Goal: Find specific page/section: Find specific page/section

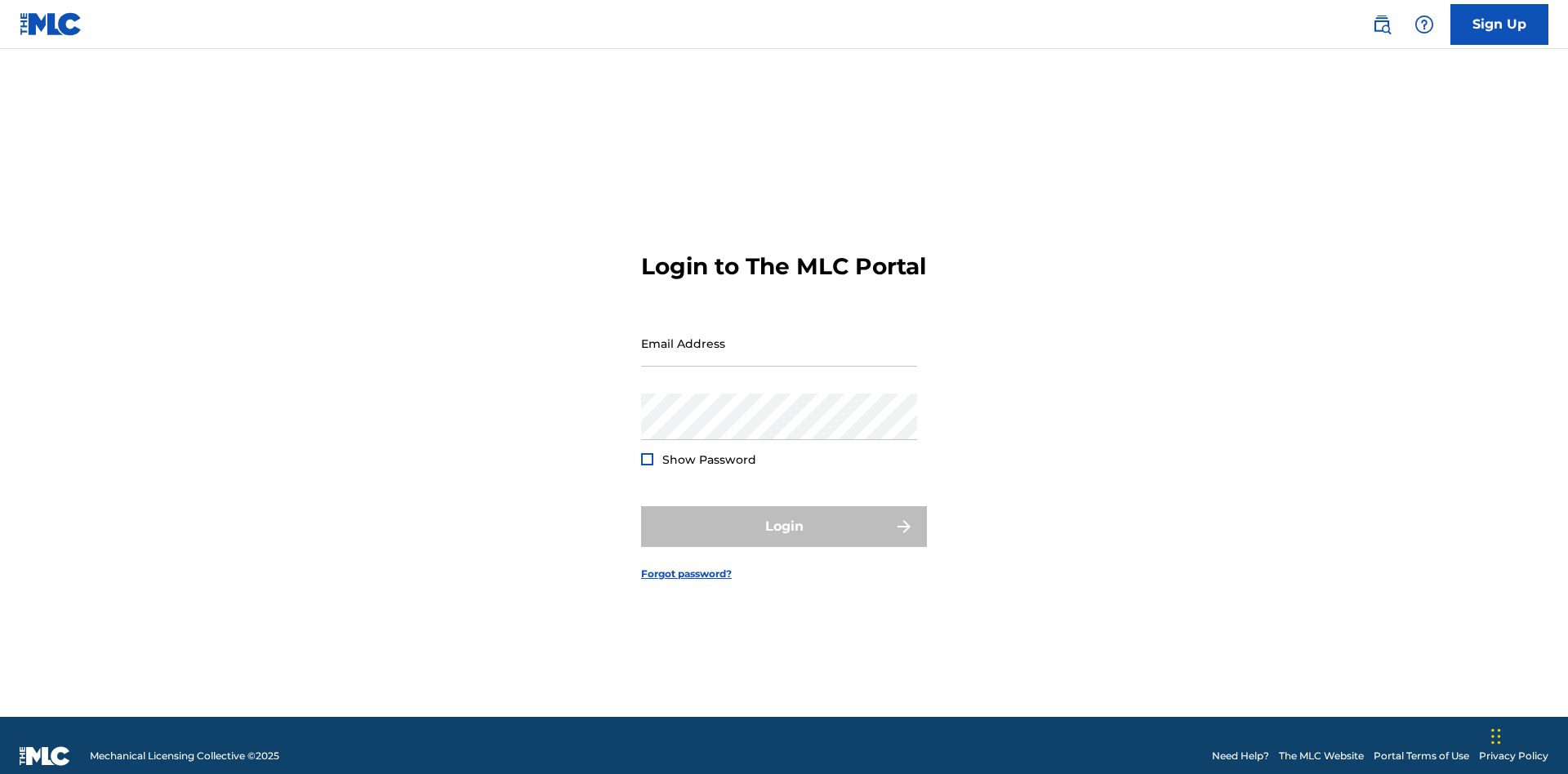
scroll to position [21, 0]
click at [779, 336] on input "Email Address" at bounding box center [779, 343] width 276 height 46
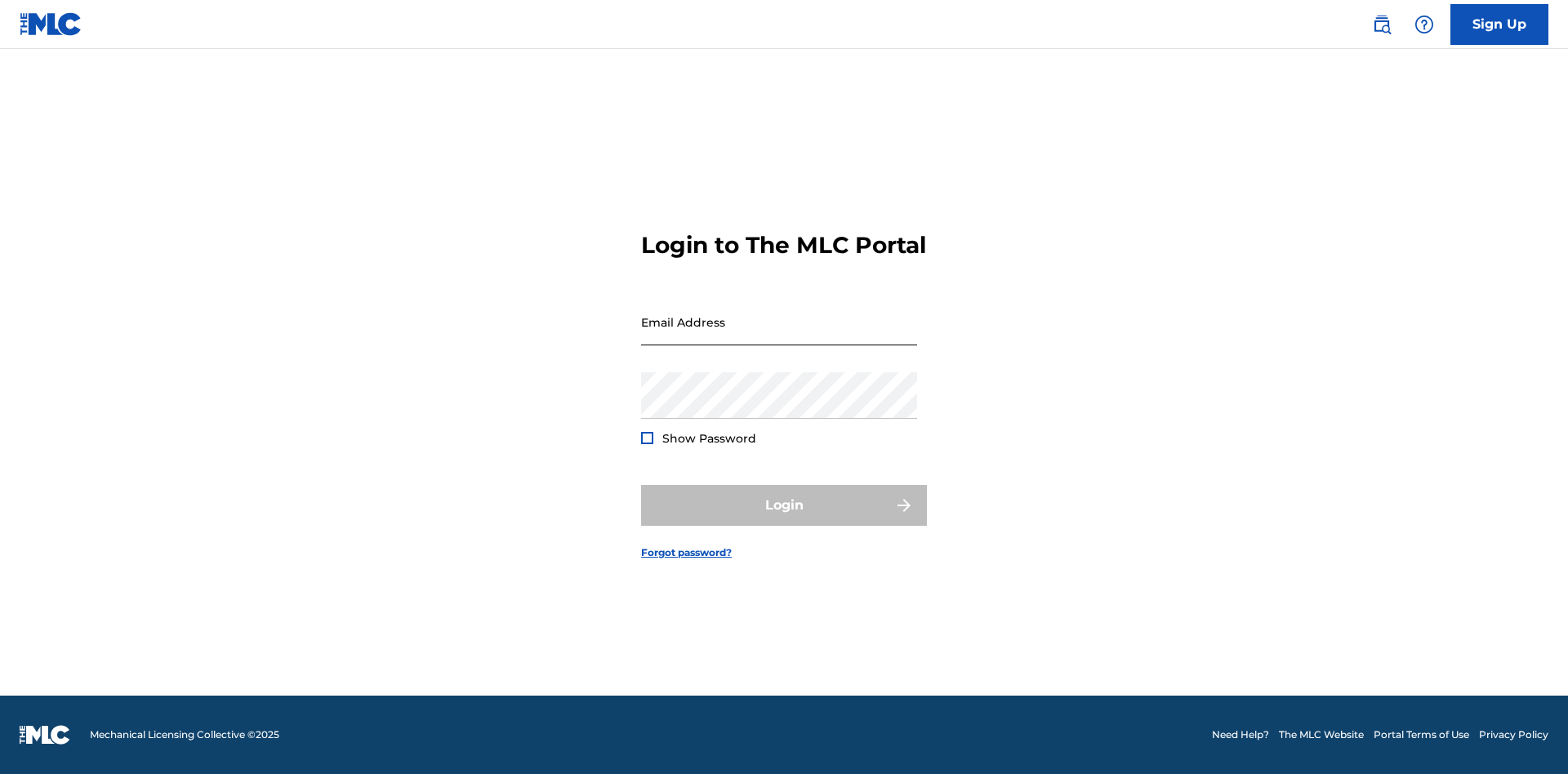
scroll to position [21, 0]
type input "[EMAIL_ADDRESS][DOMAIN_NAME]"
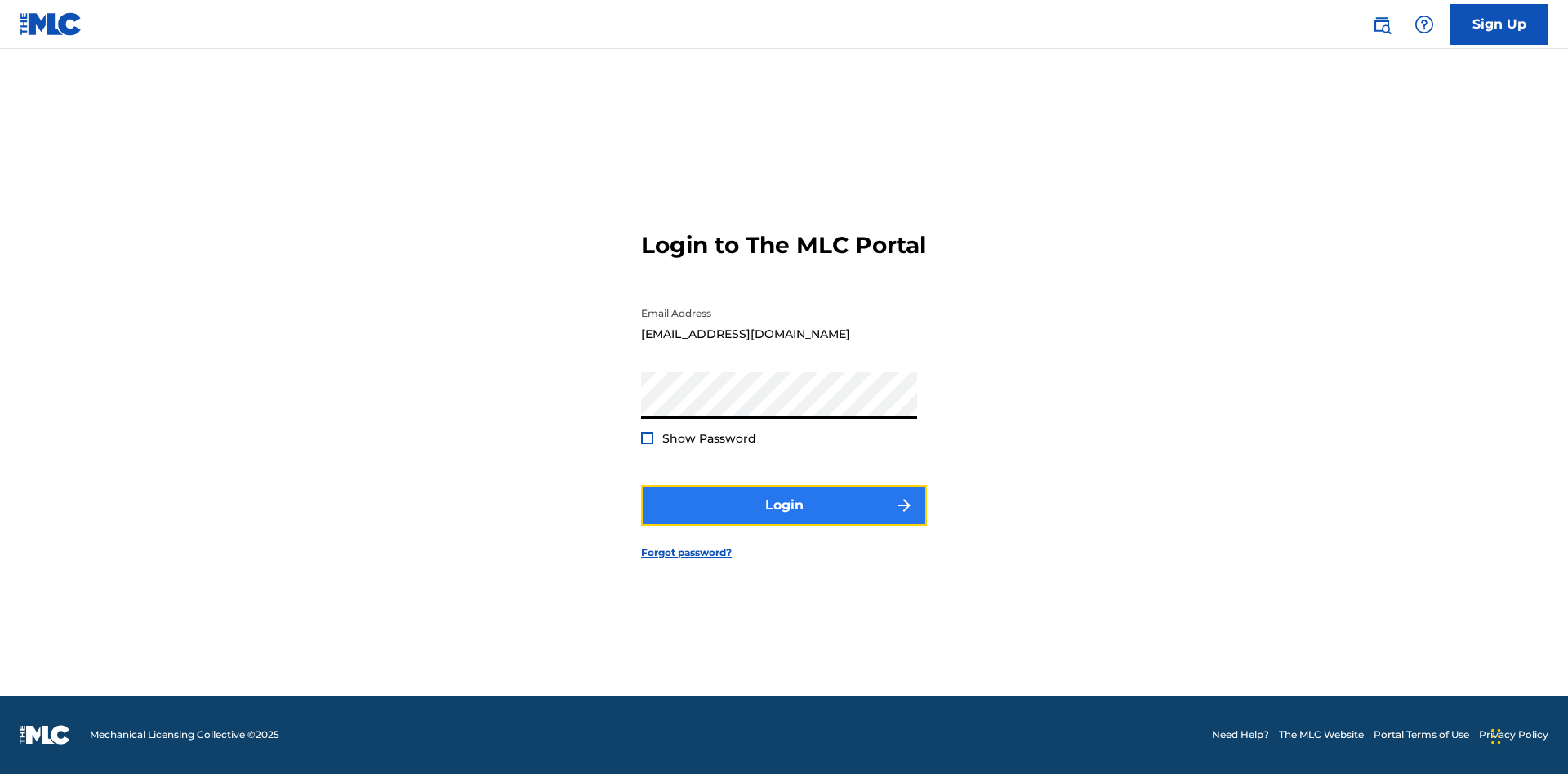
click at [784, 519] on button "Login" at bounding box center [783, 505] width 286 height 41
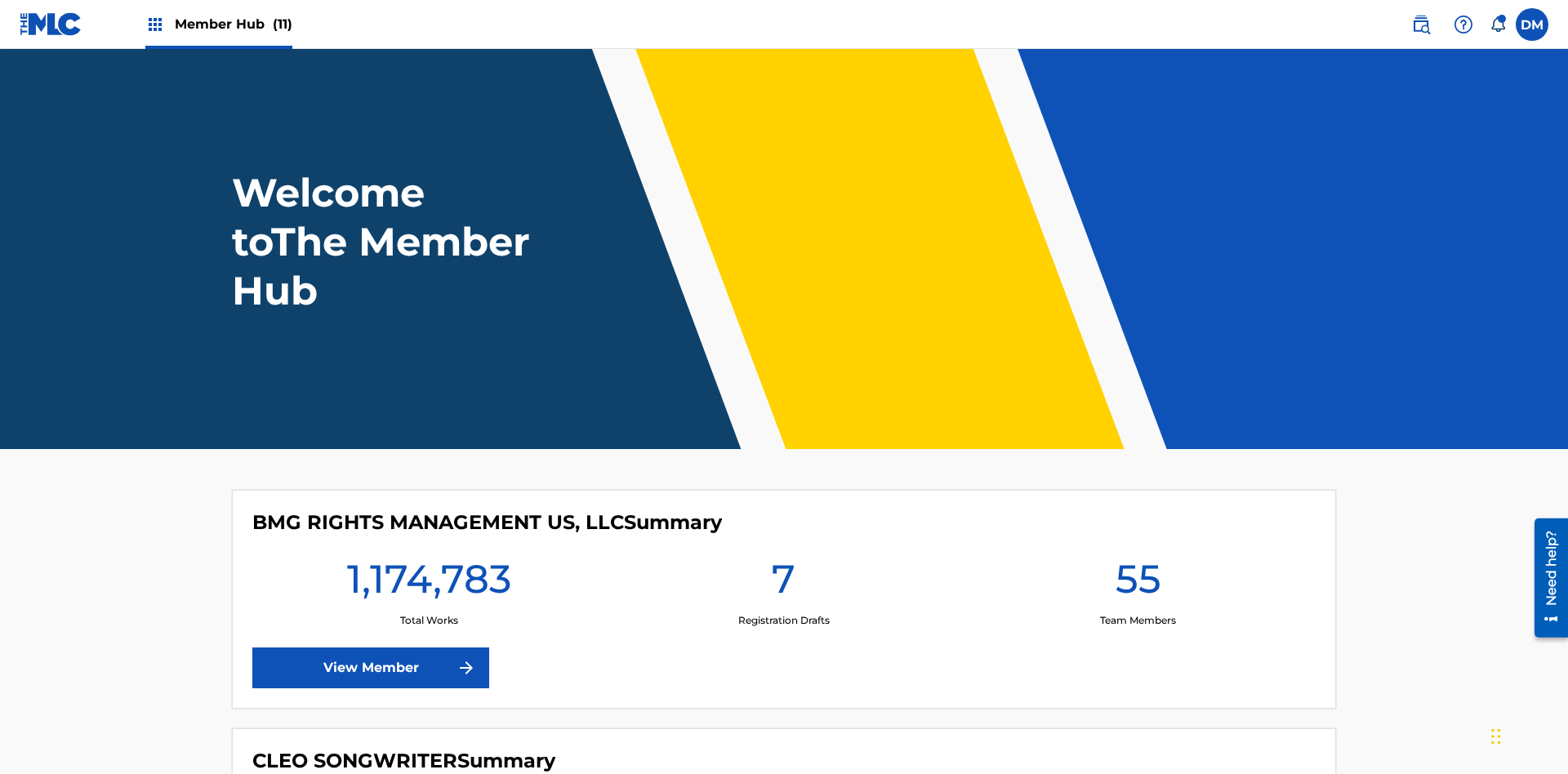
click at [232, 24] on span "Member Hub (11)" at bounding box center [233, 24] width 118 height 19
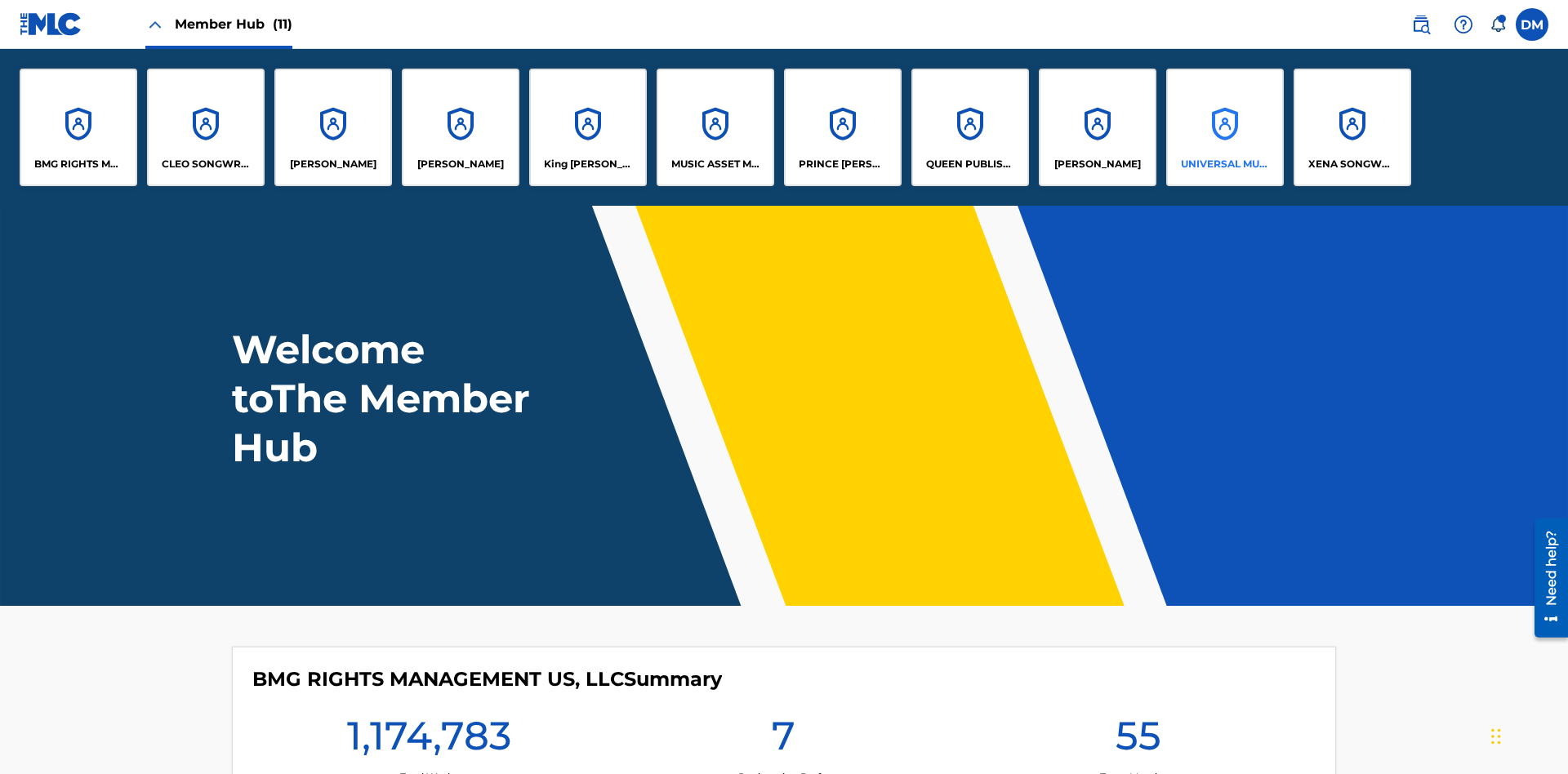
click at [1224, 164] on p "UNIVERSAL MUSIC PUB GROUP" at bounding box center [1225, 164] width 89 height 15
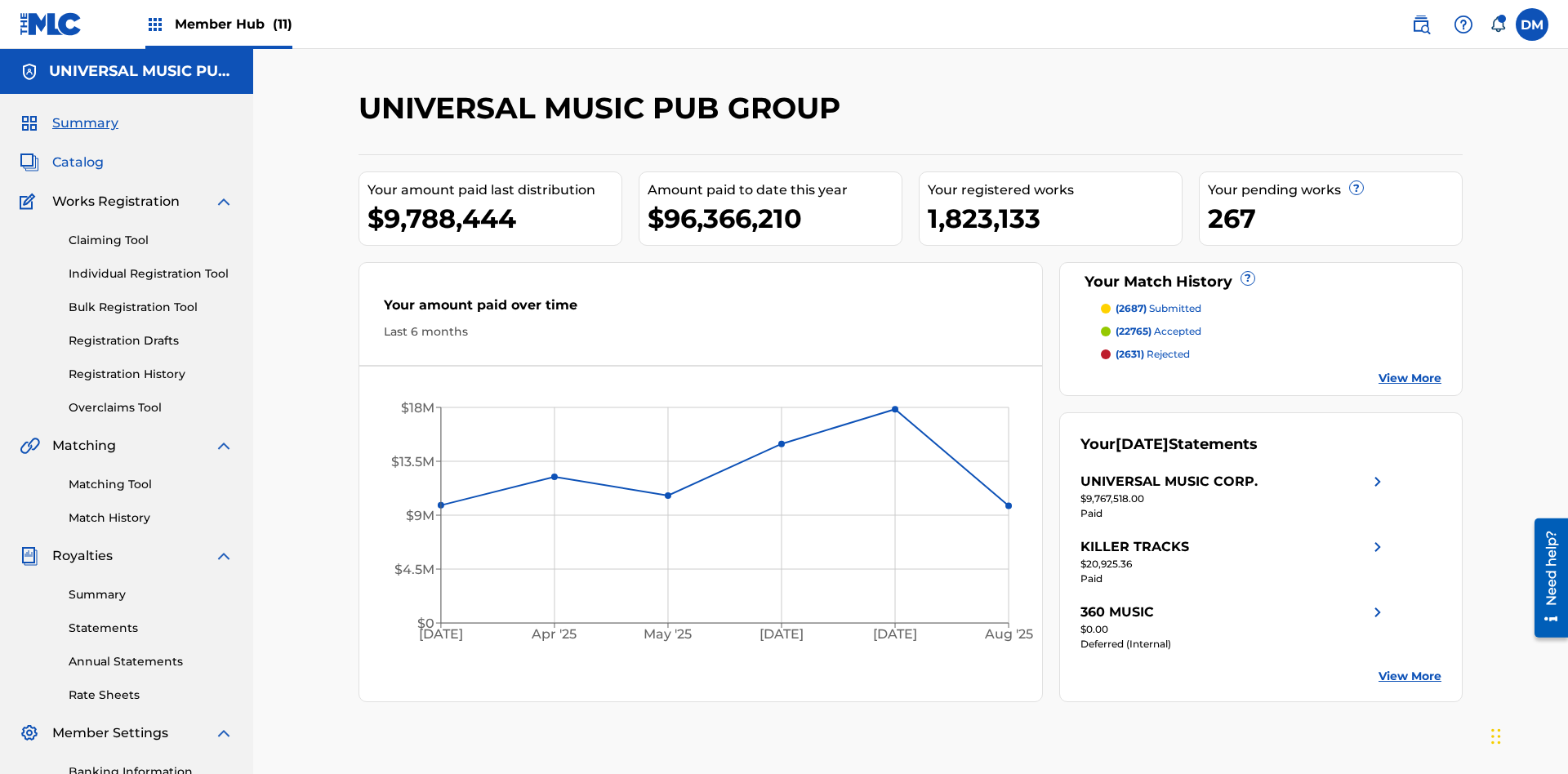
click at [77, 153] on span "Catalog" at bounding box center [78, 162] width 51 height 20
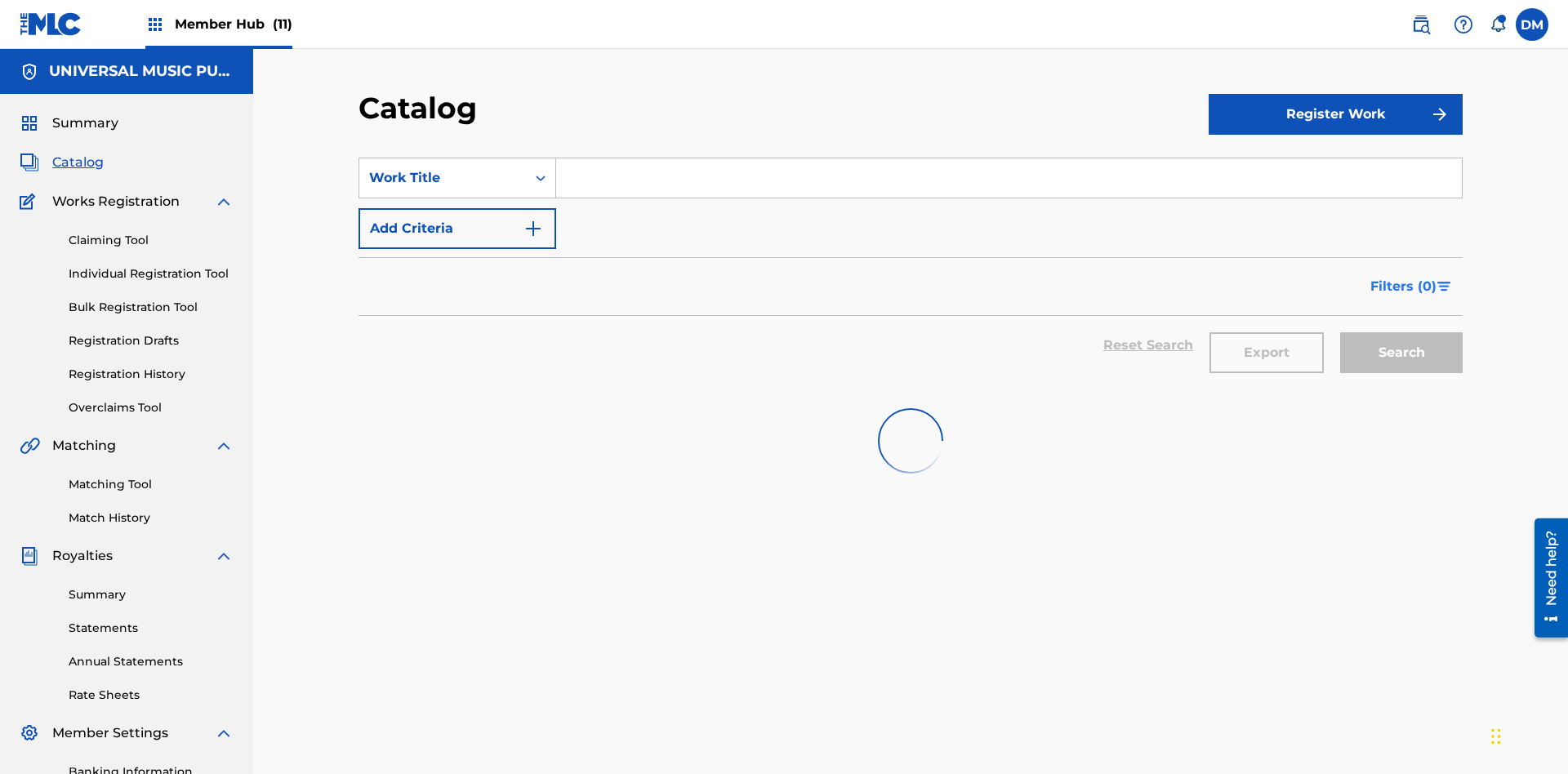
click at [1403, 277] on span "Filters ( 0 )" at bounding box center [1402, 287] width 66 height 20
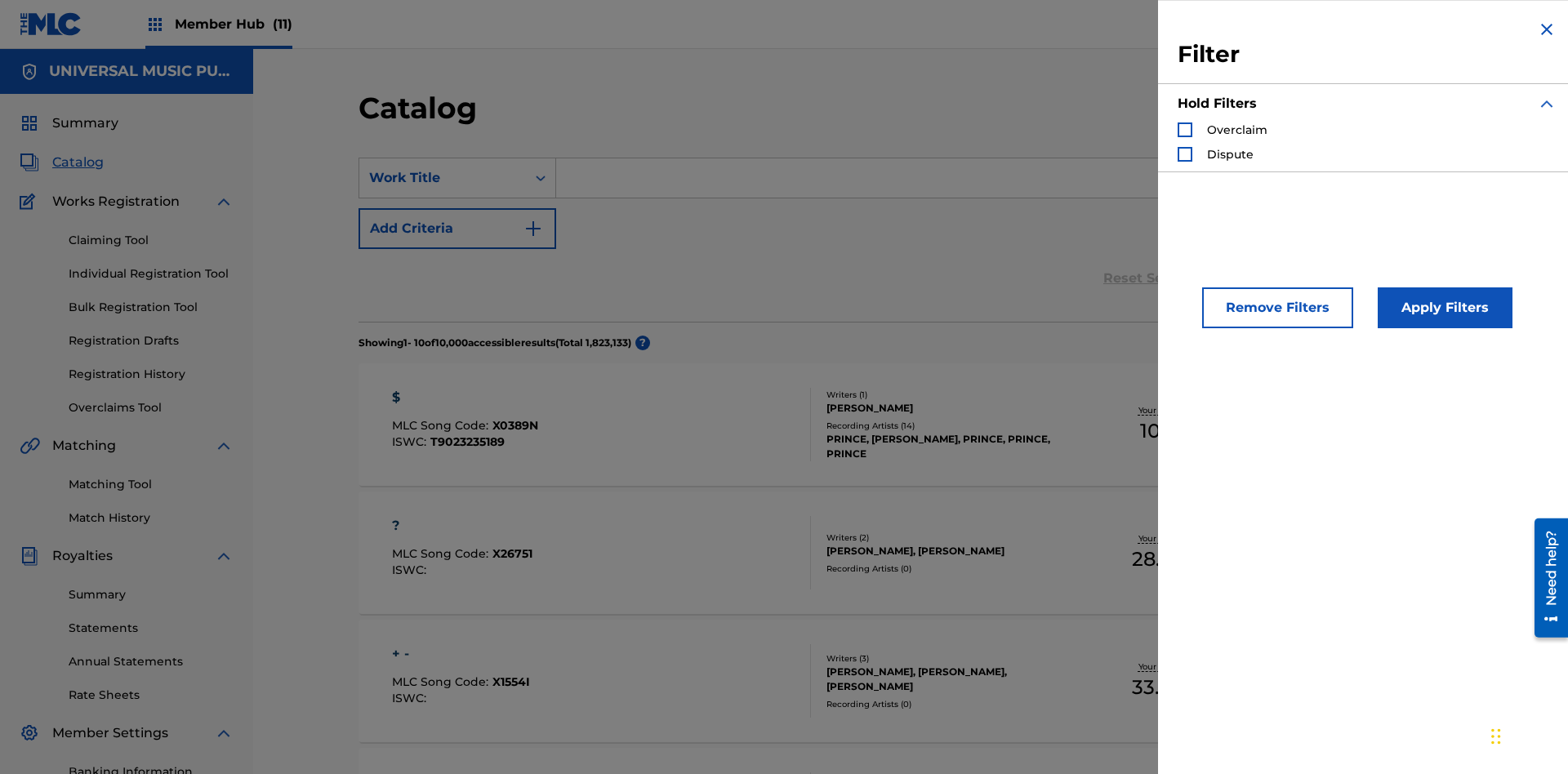
scroll to position [178, 0]
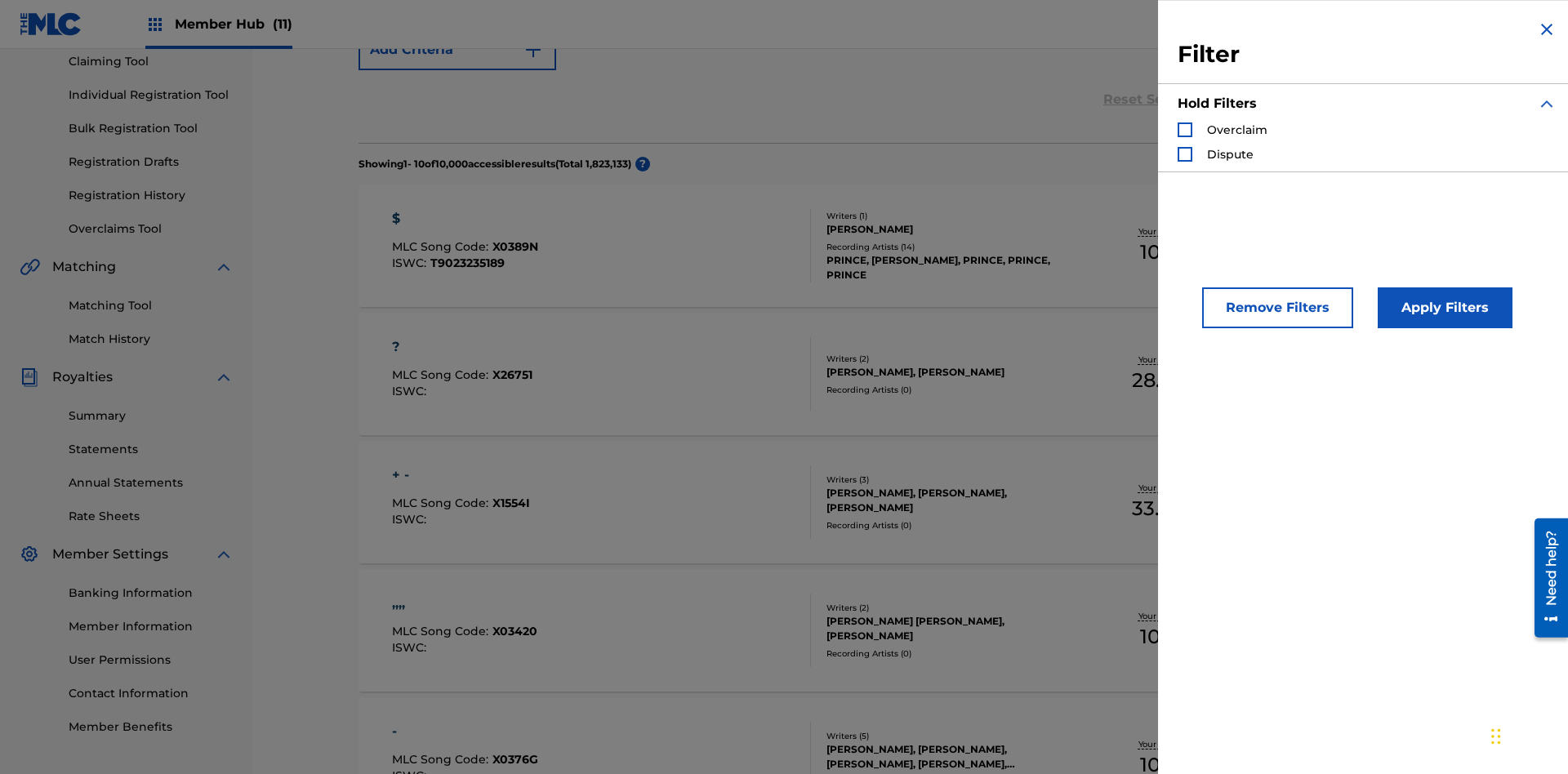
click at [1185, 130] on div "Search Form" at bounding box center [1185, 130] width 15 height 15
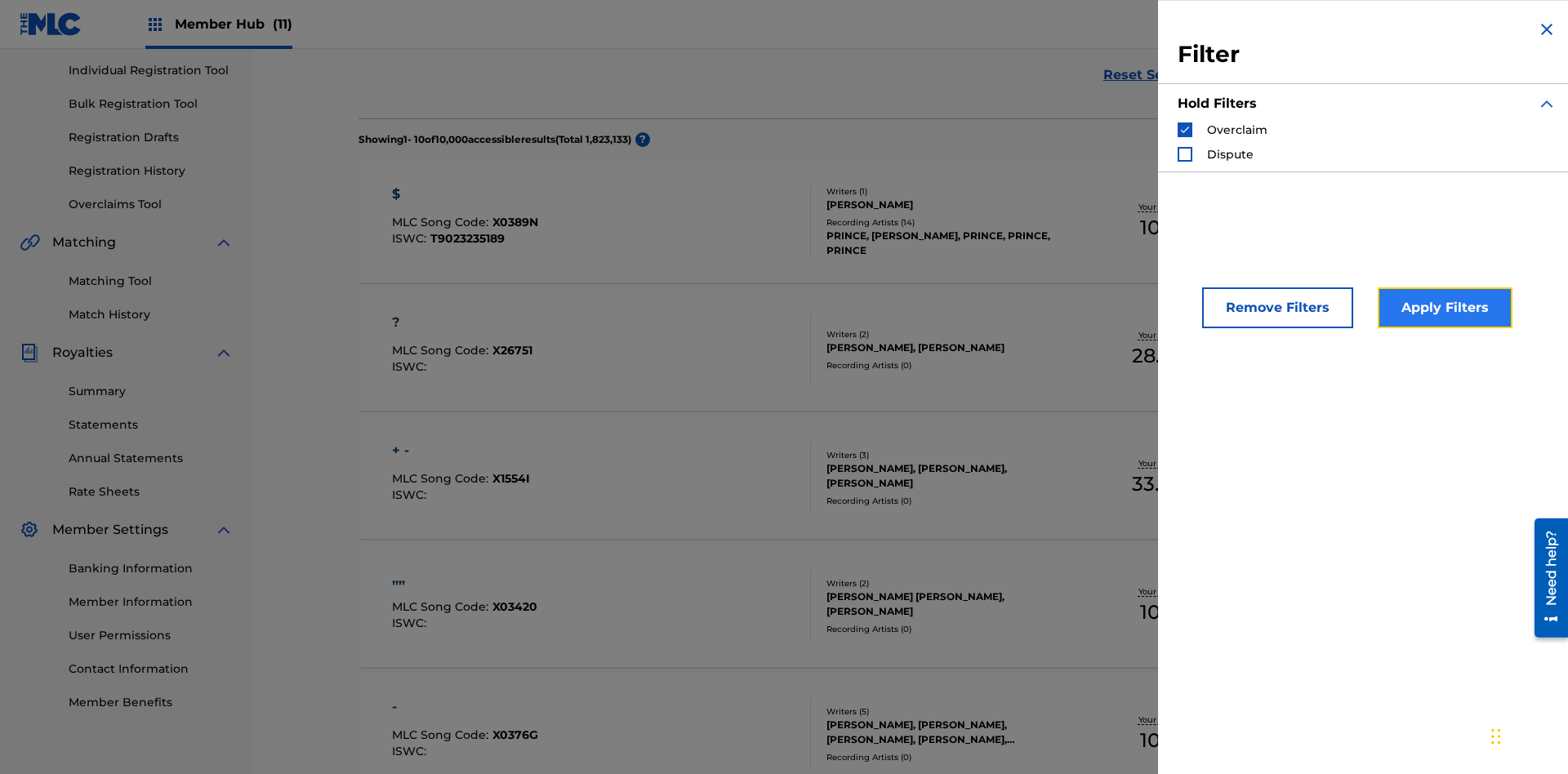
click at [1442, 308] on button "Apply Filters" at bounding box center [1444, 308] width 135 height 41
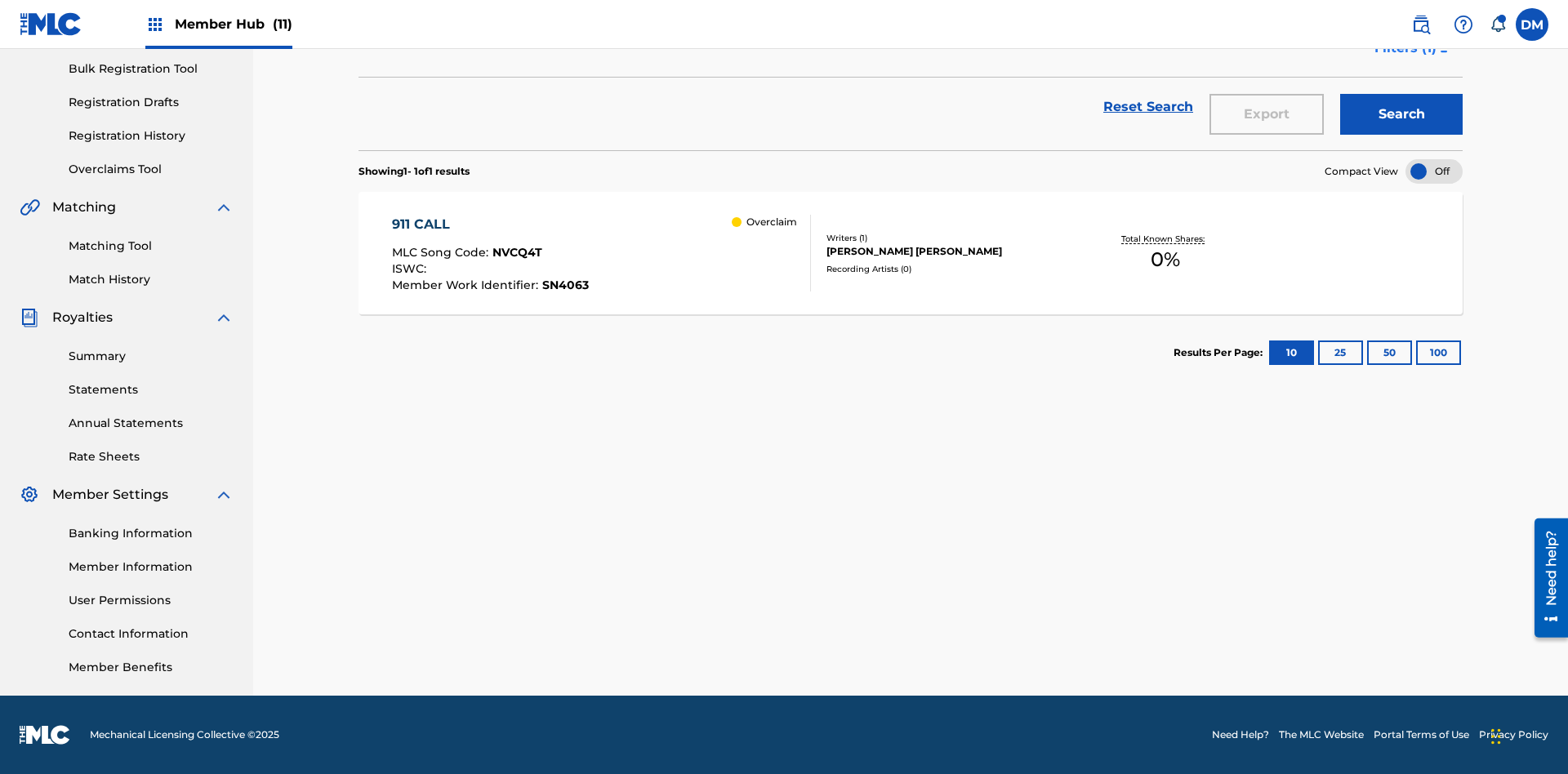
click at [1404, 58] on span "Filters ( 1 )" at bounding box center [1405, 48] width 62 height 20
